Goal: Task Accomplishment & Management: Use online tool/utility

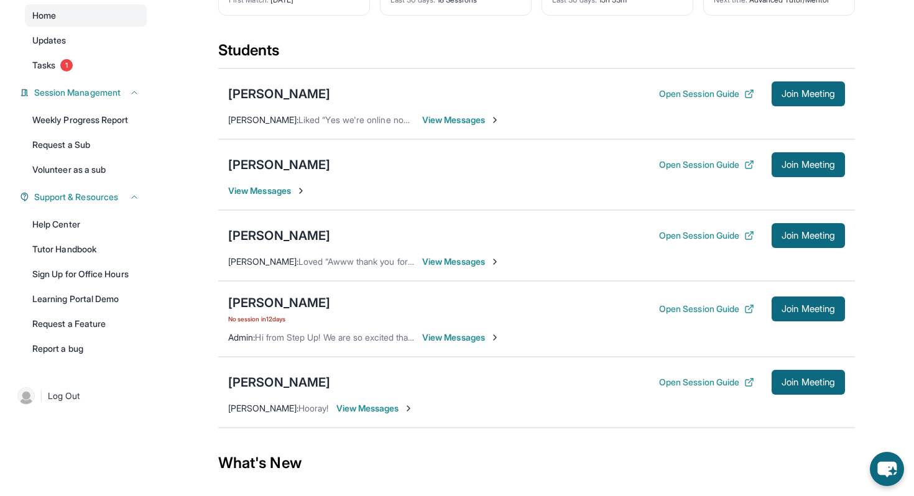
scroll to position [114, 0]
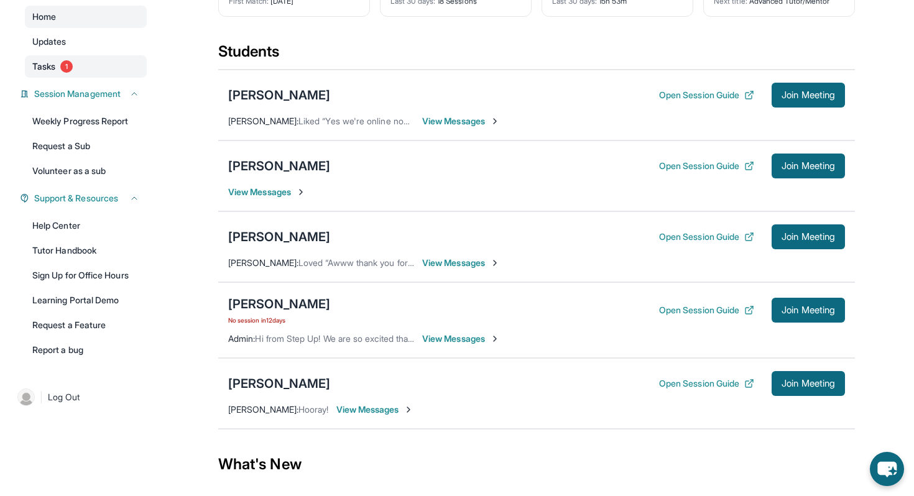
click at [67, 73] on span "1" at bounding box center [66, 66] width 12 height 12
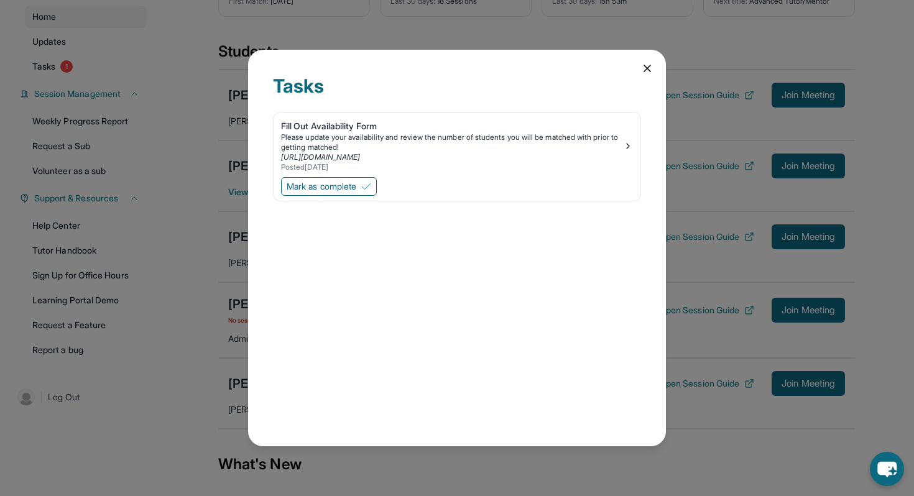
click at [644, 70] on icon at bounding box center [647, 68] width 12 height 12
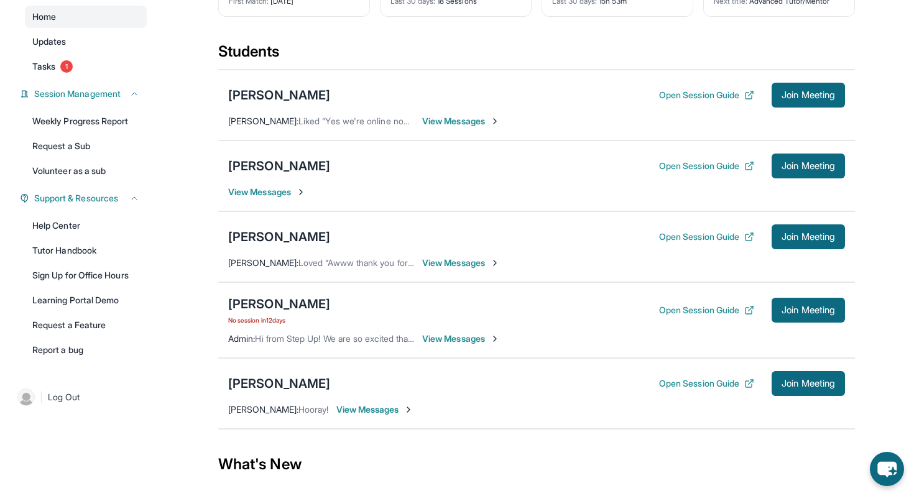
click at [548, 62] on div "Students" at bounding box center [536, 55] width 637 height 27
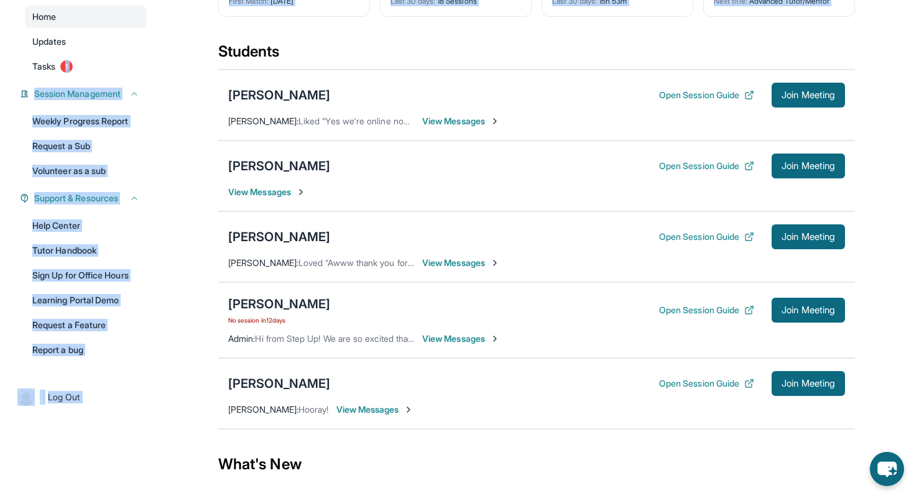
drag, startPoint x: 168, startPoint y: 68, endPoint x: 126, endPoint y: 65, distance: 41.8
click at [126, 65] on div "Open sidebar Welcome, [PERSON_NAME] 👋 Update Information Title: Tutor/Mentor Ca…" at bounding box center [457, 273] width 914 height 775
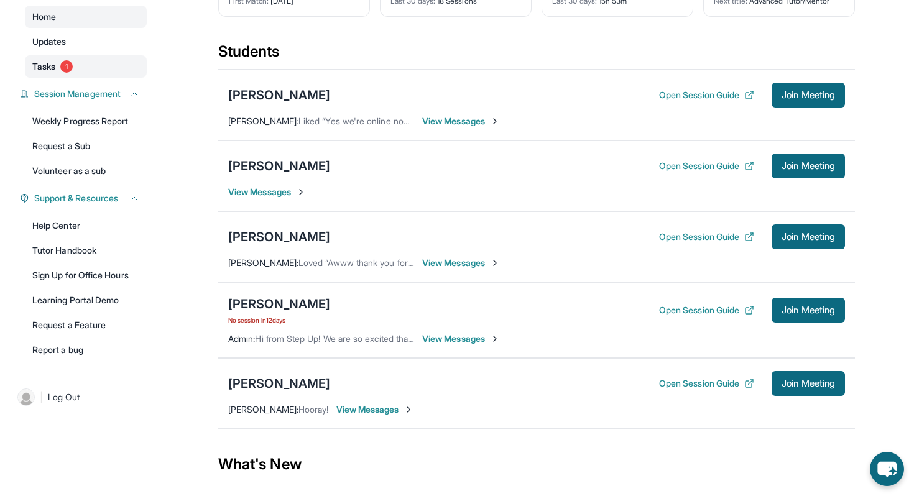
drag, startPoint x: 126, startPoint y: 65, endPoint x: 108, endPoint y: 65, distance: 18.0
click at [108, 65] on div "Home Updates Tasks 1" at bounding box center [86, 42] width 122 height 72
click at [69, 72] on span "1" at bounding box center [66, 66] width 12 height 12
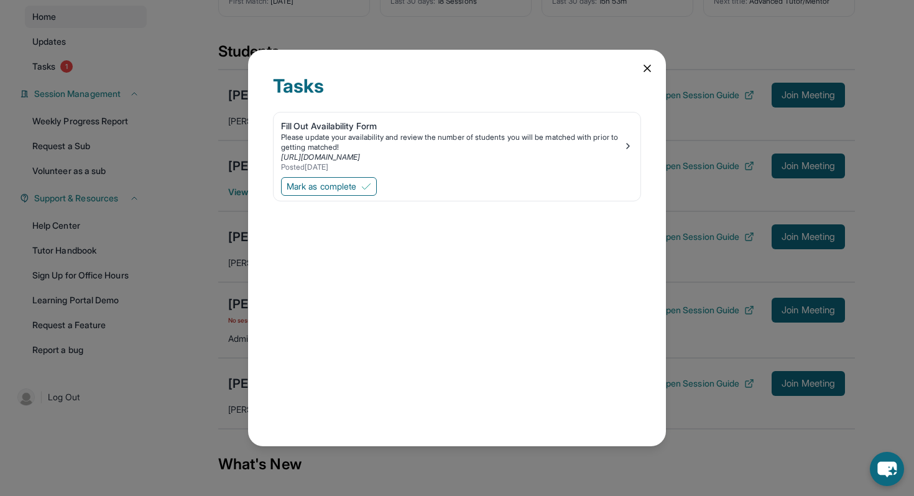
drag, startPoint x: 69, startPoint y: 72, endPoint x: 255, endPoint y: 134, distance: 195.9
click at [82, 72] on div "Tasks Fill Out Availability Form Please update your availability and review the…" at bounding box center [457, 248] width 914 height 496
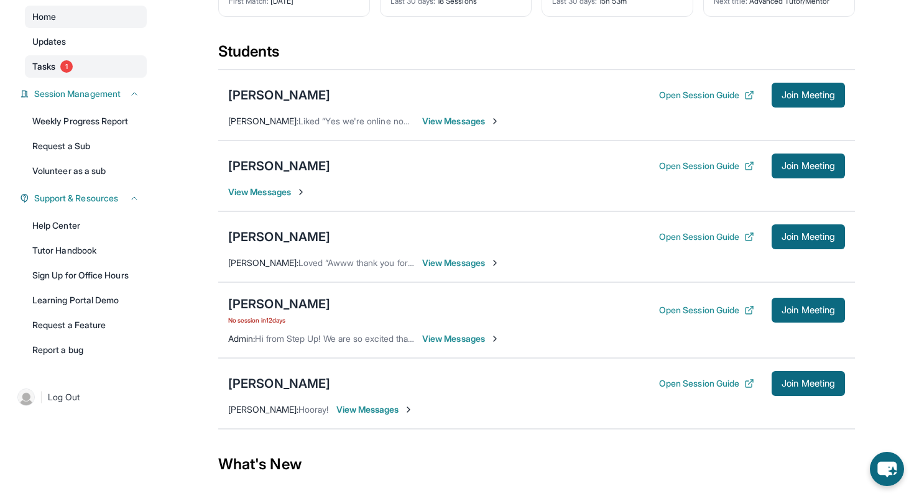
click at [77, 78] on link "Tasks 1" at bounding box center [86, 66] width 122 height 22
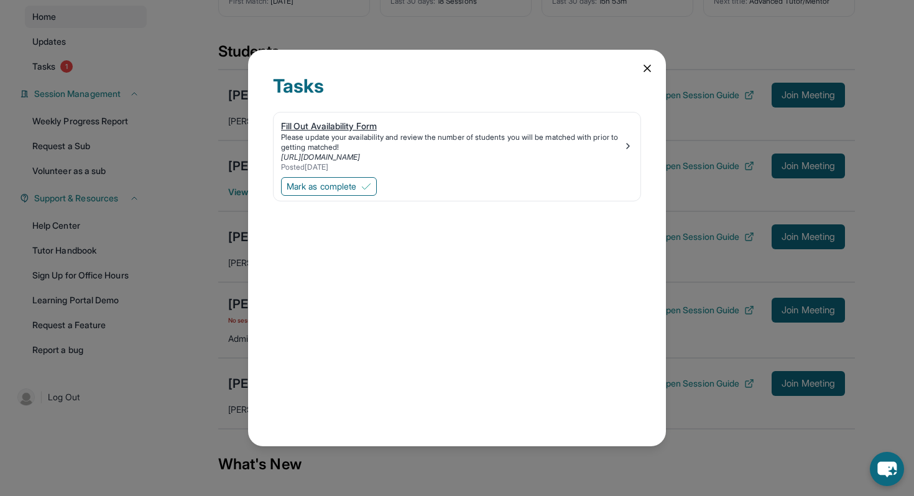
click at [346, 132] on div "Please update your availability and review the number of students you will be m…" at bounding box center [452, 142] width 342 height 20
click at [343, 188] on span "Mark as complete" at bounding box center [322, 186] width 70 height 12
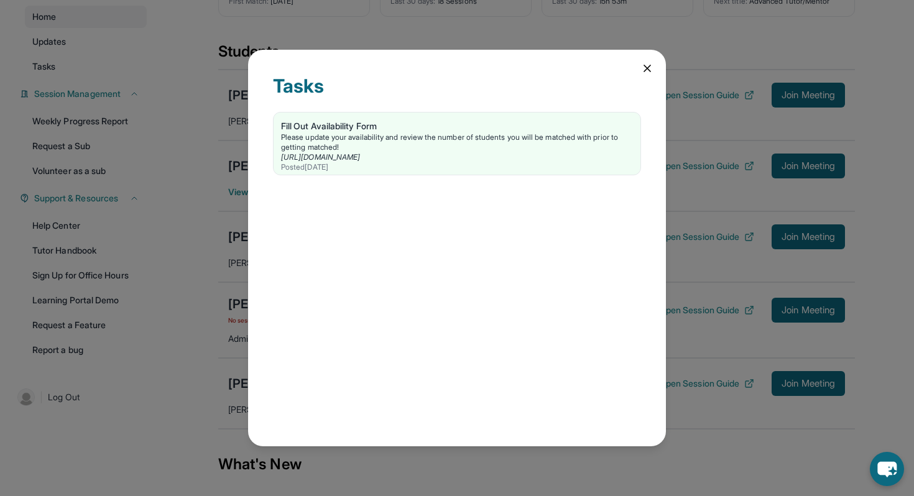
click at [651, 69] on icon at bounding box center [647, 68] width 12 height 12
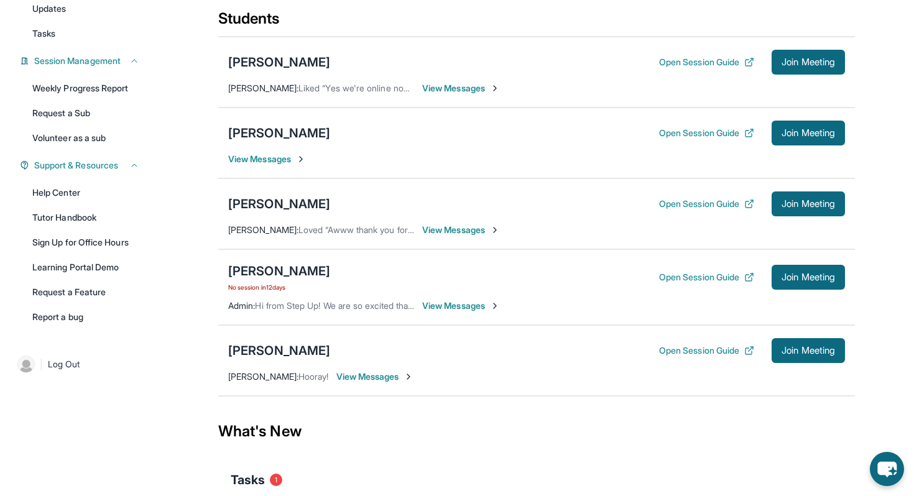
scroll to position [149, 0]
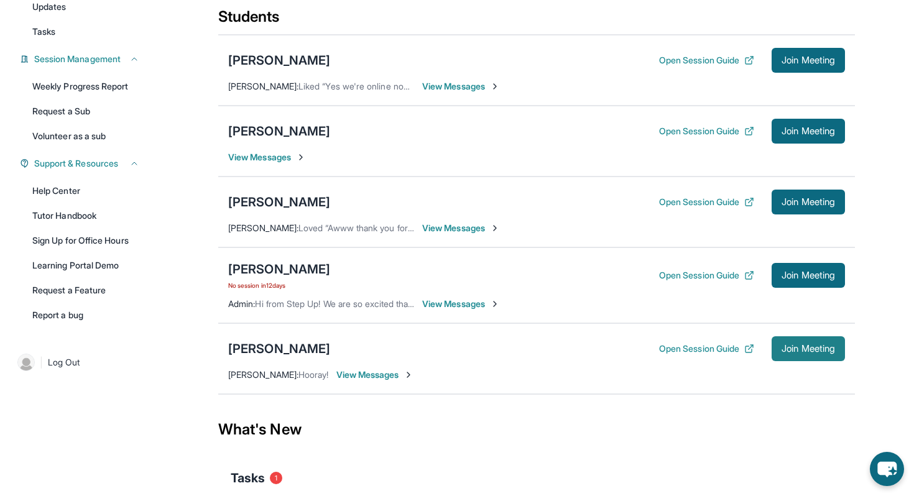
click at [796, 353] on span "Join Meeting" at bounding box center [808, 348] width 53 height 7
